Goal: Transaction & Acquisition: Purchase product/service

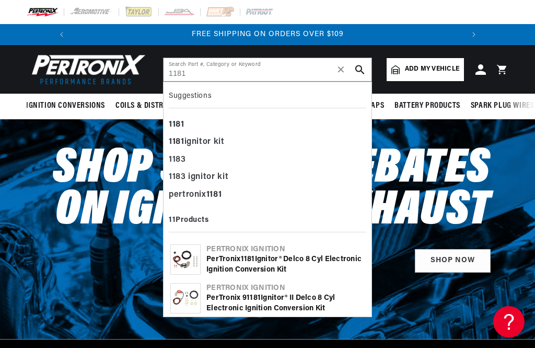
scroll to position [0, 390]
type input "1181"
click at [357, 70] on icon "search button" at bounding box center [359, 69] width 9 height 9
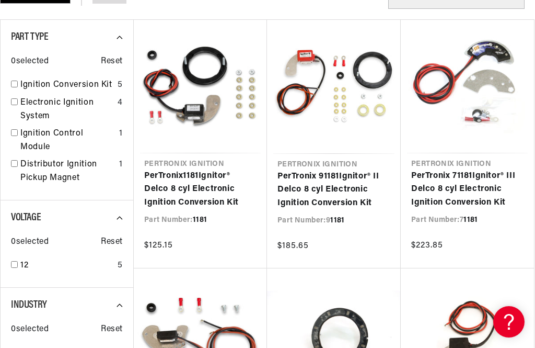
scroll to position [0, 390]
click at [198, 169] on link "PerTronix 1181 Ignitor® Delco 8 cyl Electronic Ignition Conversion Kit" at bounding box center [200, 189] width 112 height 40
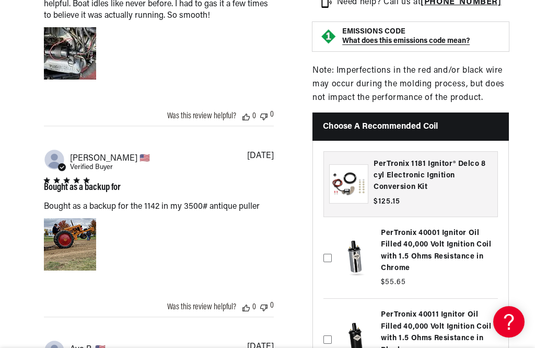
scroll to position [0, 390]
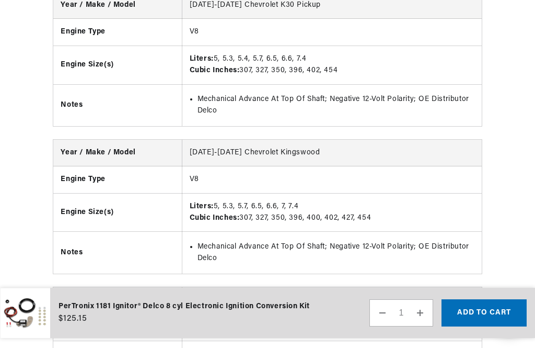
scroll to position [4272, 0]
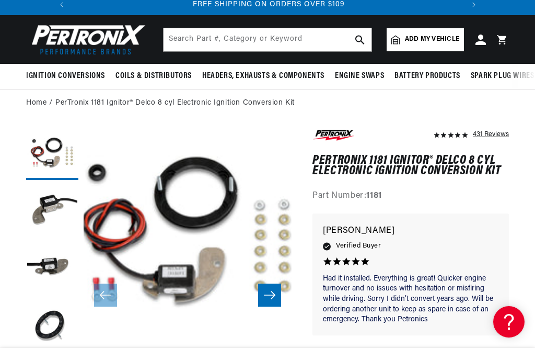
click at [270, 292] on icon "Slide right" at bounding box center [269, 294] width 13 height 10
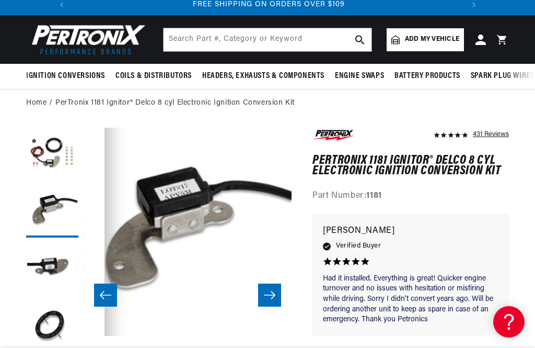
click at [262, 295] on button "Slide right" at bounding box center [269, 294] width 23 height 23
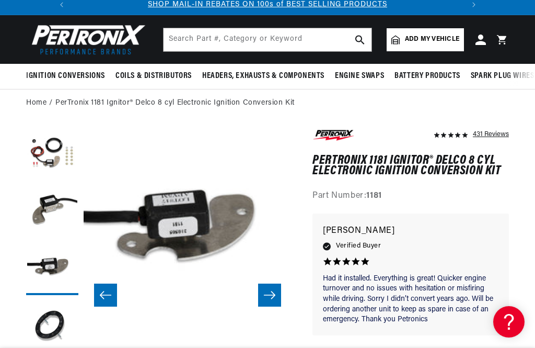
click at [269, 298] on icon "Slide right" at bounding box center [269, 294] width 13 height 10
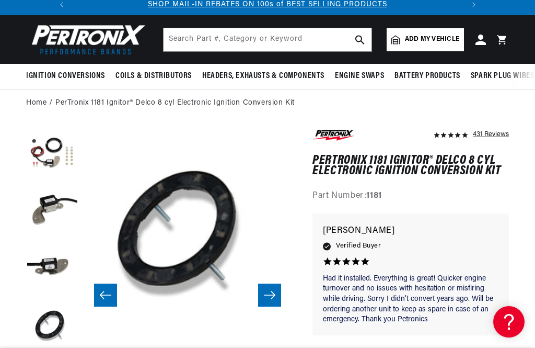
click at [271, 295] on icon "Slide right" at bounding box center [269, 294] width 13 height 10
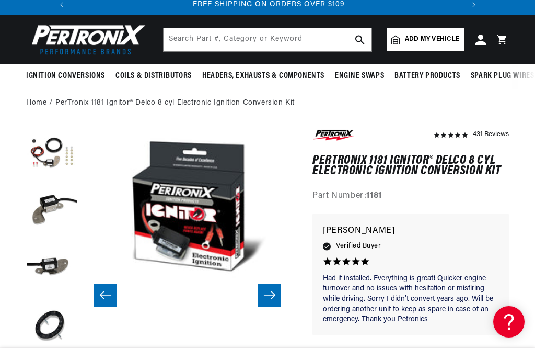
click at [272, 293] on icon "Slide right" at bounding box center [269, 294] width 13 height 10
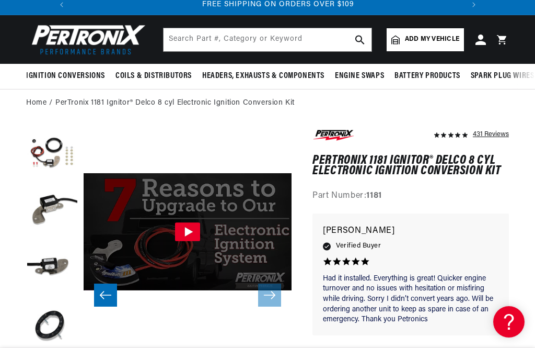
scroll to position [0, 390]
